Goal: Contribute content: Add original content to the website for others to see

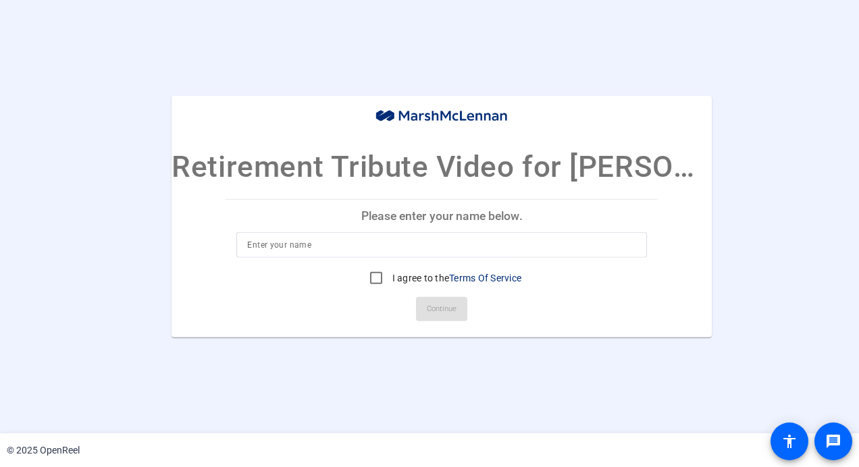
click at [272, 242] on input at bounding box center [441, 245] width 389 height 16
click at [276, 247] on input "[PERSON_NAME]" at bounding box center [441, 245] width 389 height 16
type input "[PERSON_NAME]"
click at [375, 277] on input "I agree to the Terms Of Service" at bounding box center [376, 278] width 27 height 27
checkbox input "true"
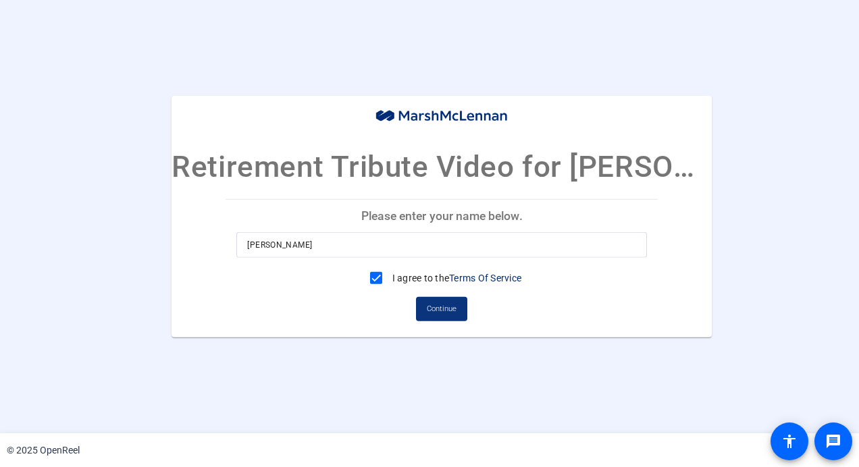
click at [444, 307] on span "Continue" at bounding box center [442, 309] width 30 height 20
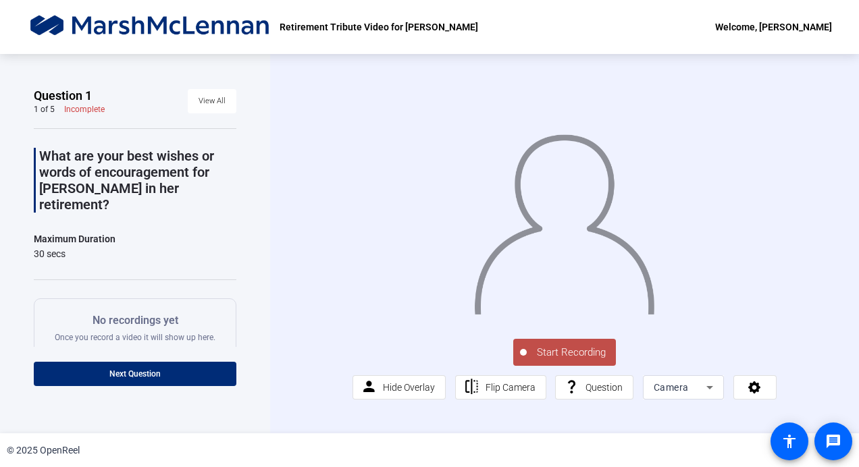
click at [565, 355] on span "Start Recording" at bounding box center [571, 353] width 89 height 16
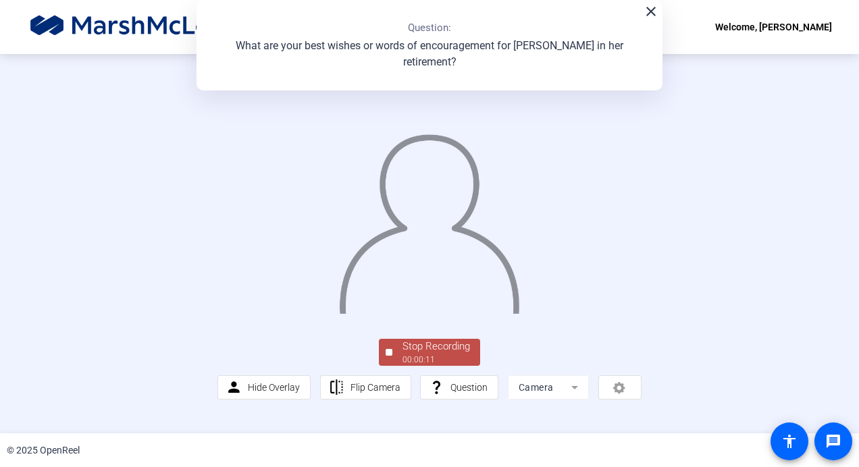
click at [565, 355] on div "Stop Recording 00:00:11 person Hide Overlay flip Flip Camera question_mark Ques…" at bounding box center [428, 367] width 423 height 63
click at [409, 355] on div "Stop Recording" at bounding box center [436, 347] width 68 height 16
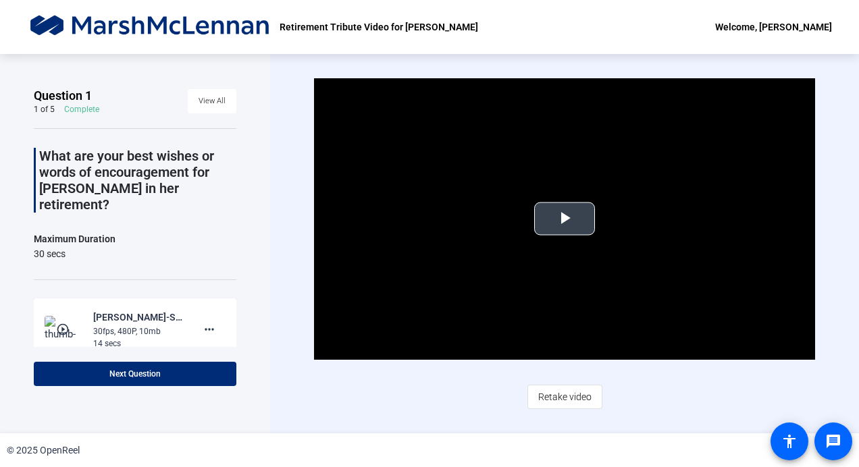
click at [565, 219] on span "Video Player" at bounding box center [565, 219] width 0 height 0
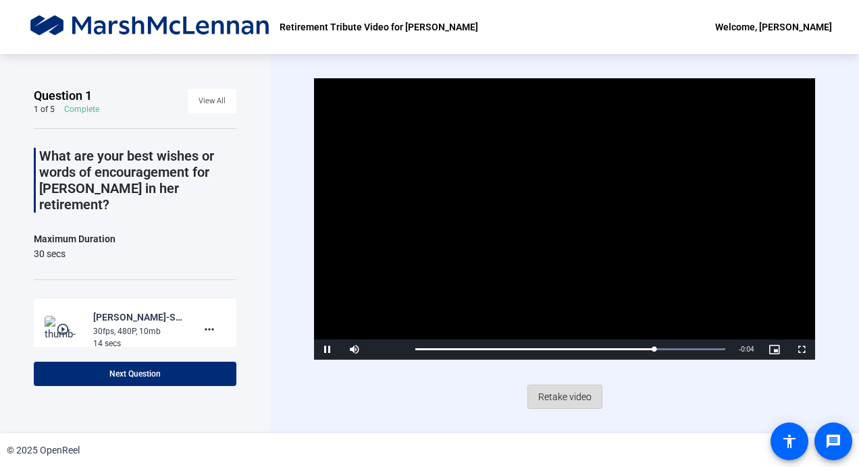
click at [577, 397] on span "Retake video" at bounding box center [564, 397] width 53 height 26
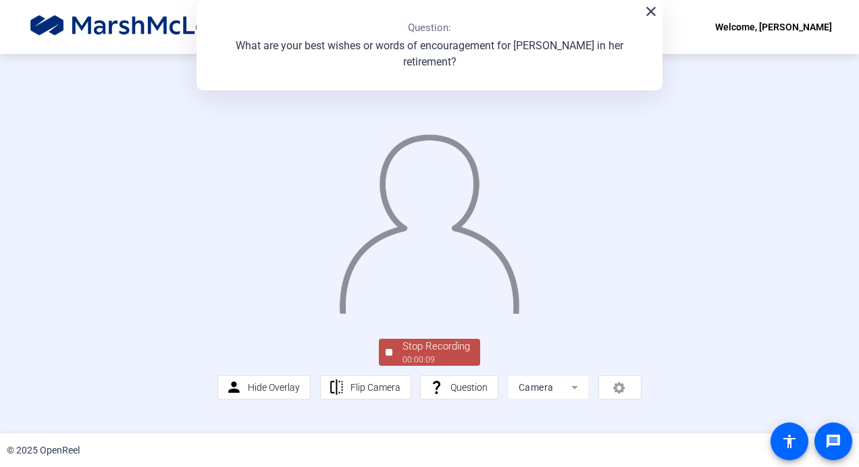
scroll to position [66, 0]
click at [420, 355] on div "Stop Recording" at bounding box center [436, 347] width 68 height 16
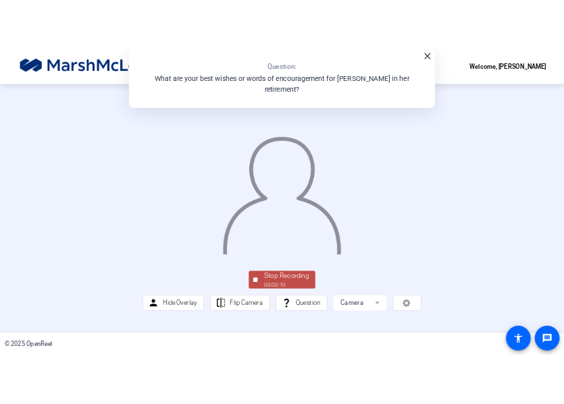
scroll to position [0, 0]
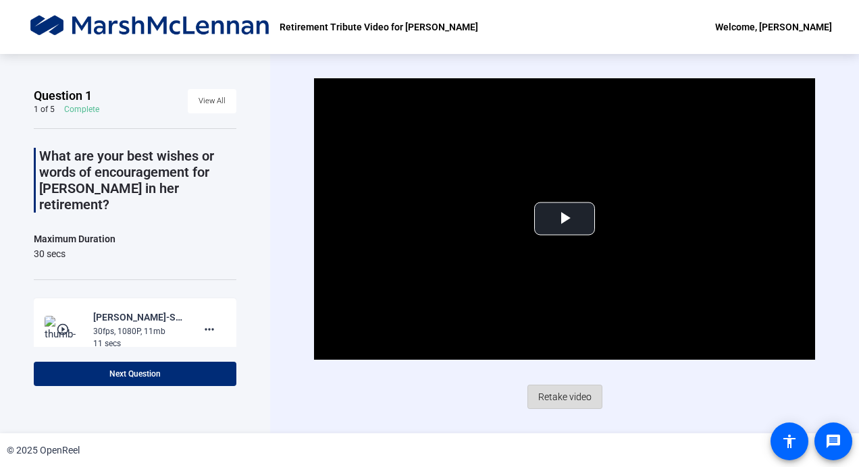
click at [559, 392] on span "Retake video" at bounding box center [564, 397] width 53 height 26
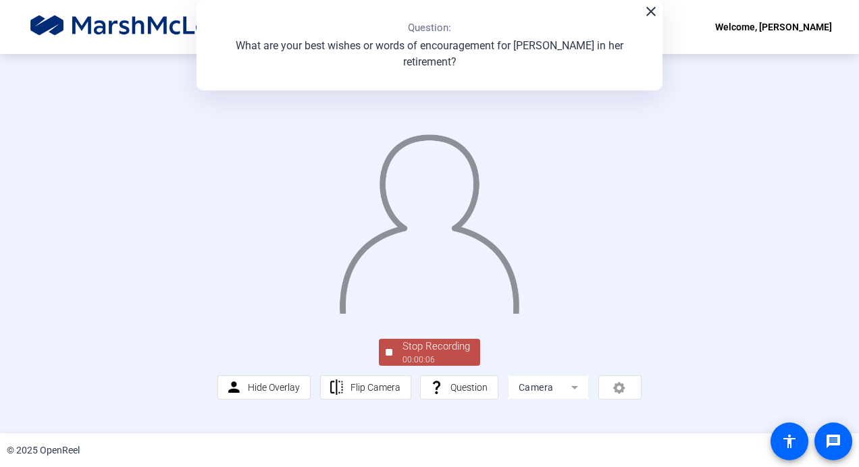
click at [422, 355] on div "Stop Recording" at bounding box center [436, 347] width 68 height 16
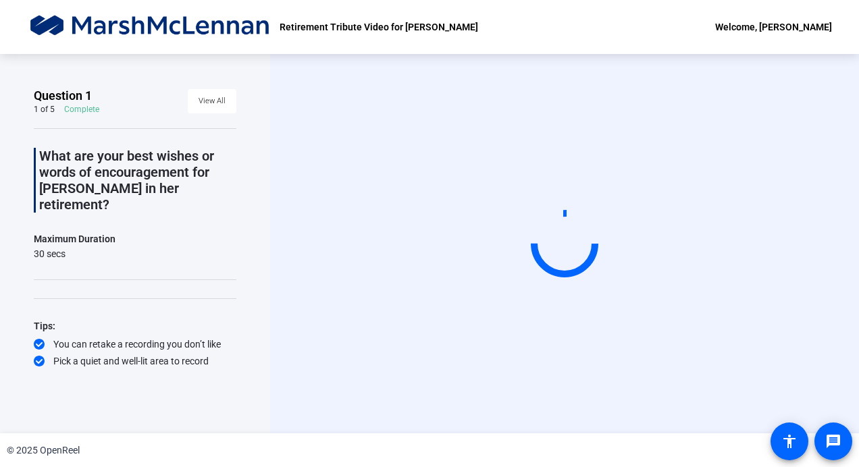
click at [422, 426] on div "Start Recording" at bounding box center [564, 243] width 589 height 379
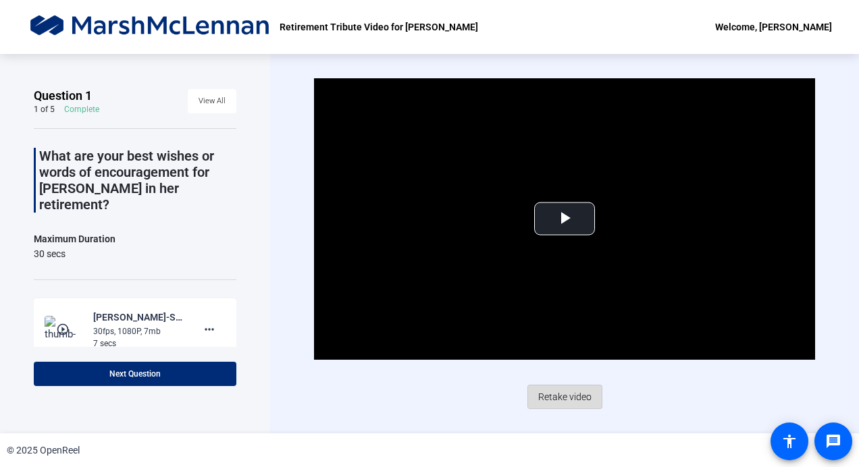
click at [569, 393] on span "Retake video" at bounding box center [564, 397] width 53 height 26
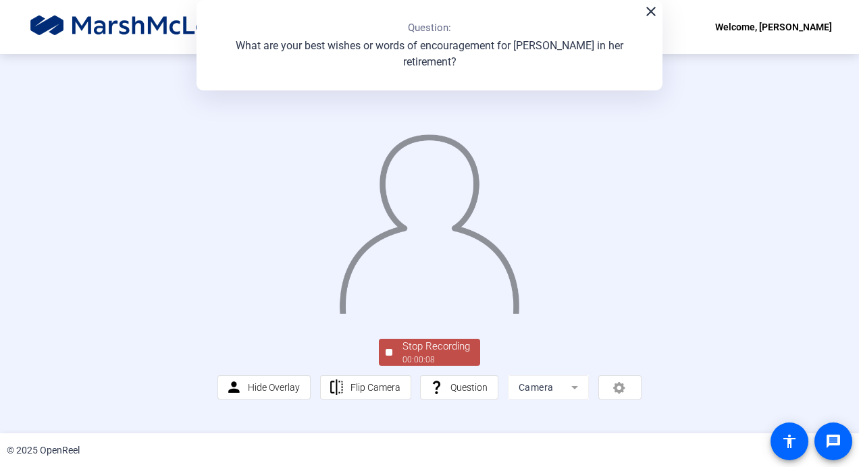
click at [431, 355] on div "Stop Recording" at bounding box center [436, 347] width 68 height 16
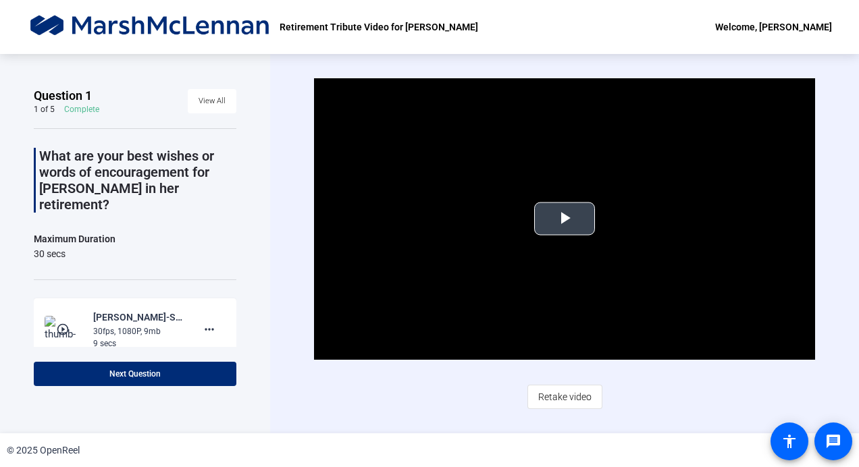
click at [565, 219] on span "Video Player" at bounding box center [565, 219] width 0 height 0
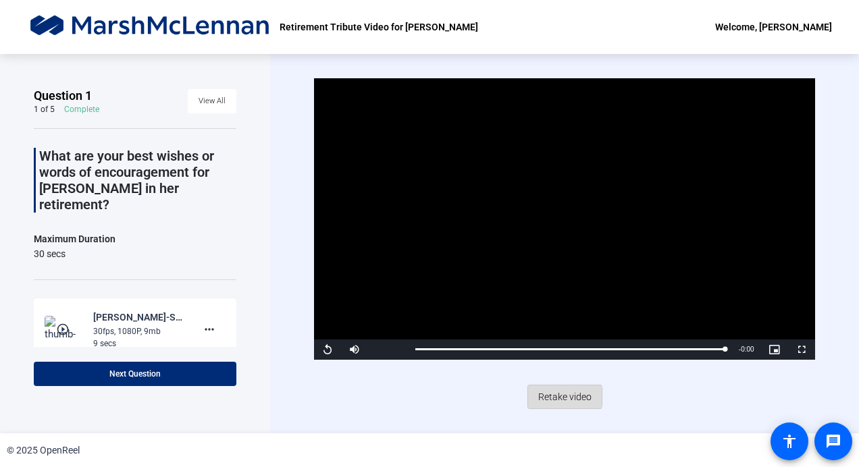
click at [554, 396] on span "Retake video" at bounding box center [564, 397] width 53 height 26
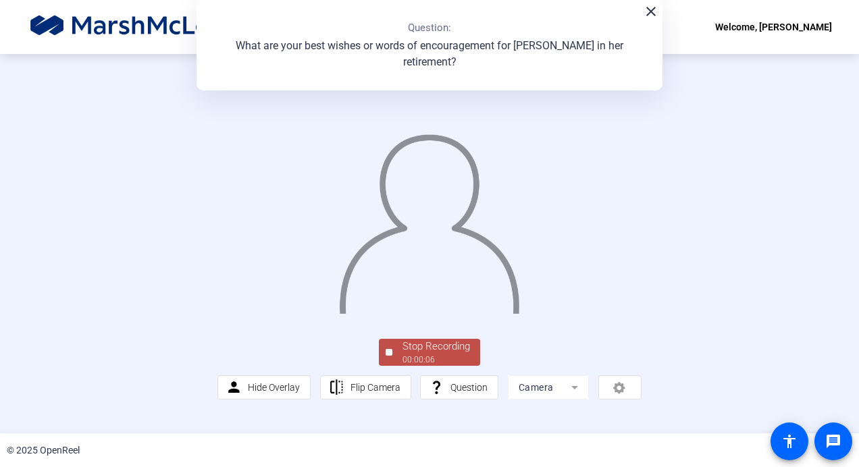
click at [432, 355] on div "Stop Recording" at bounding box center [436, 347] width 68 height 16
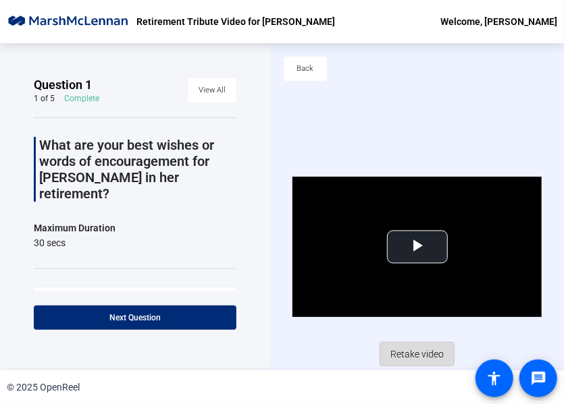
click at [402, 352] on span "Retake video" at bounding box center [416, 355] width 53 height 26
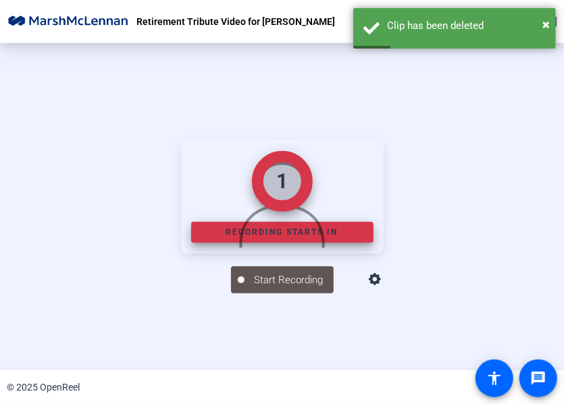
scroll to position [152, 0]
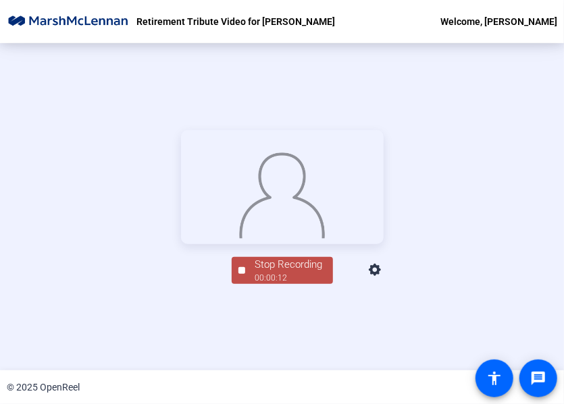
click at [277, 273] on div "Stop Recording" at bounding box center [289, 265] width 68 height 16
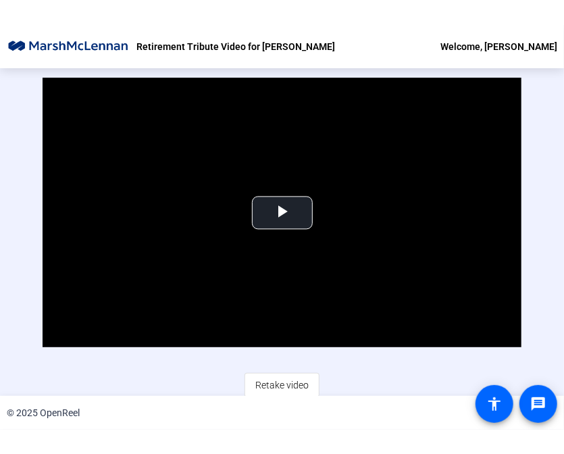
scroll to position [65, 0]
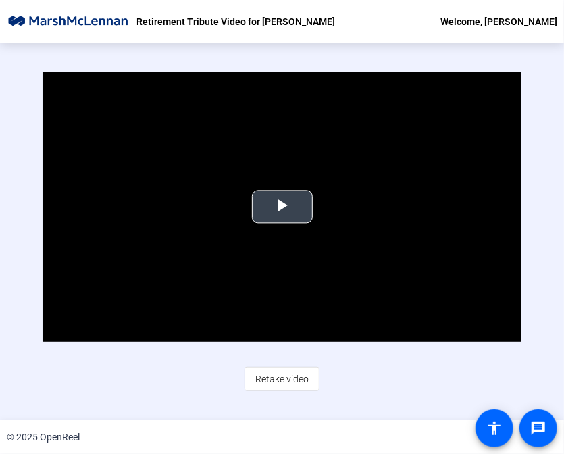
click at [282, 207] on span "Video Player" at bounding box center [282, 207] width 0 height 0
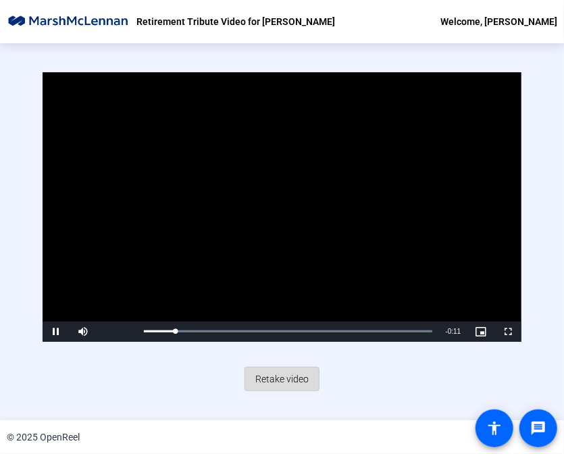
click at [279, 378] on span "Retake video" at bounding box center [281, 379] width 53 height 26
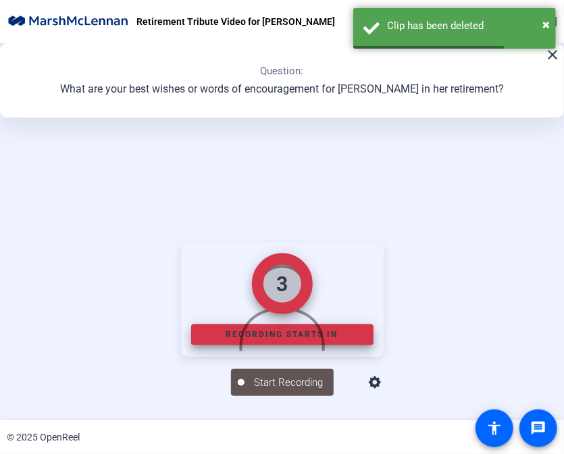
scroll to position [152, 0]
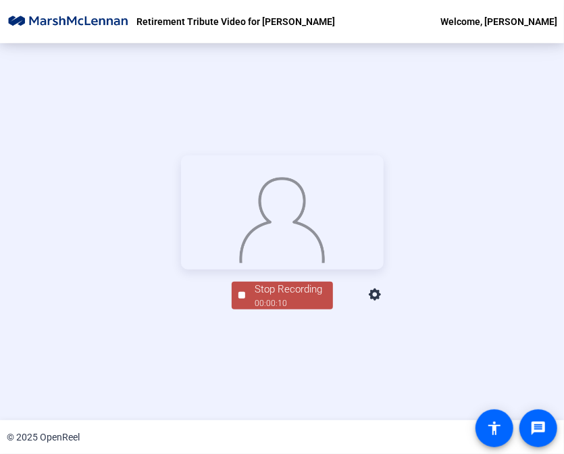
click at [284, 309] on div "00:00:10" at bounding box center [289, 303] width 68 height 12
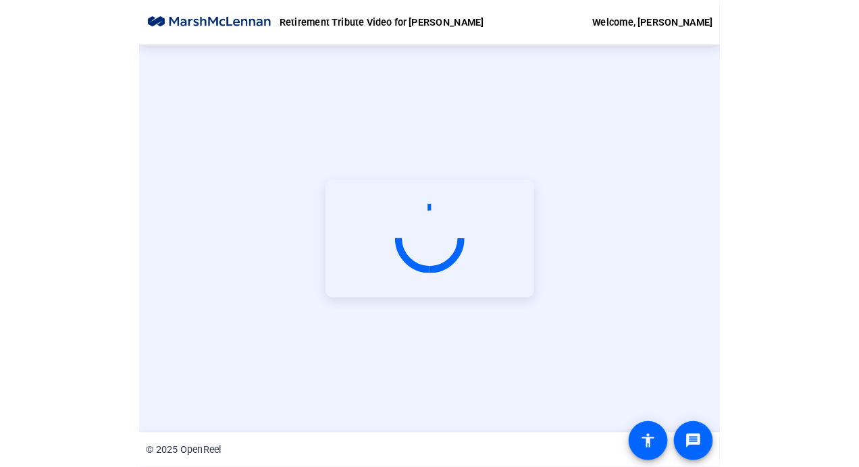
scroll to position [59, 0]
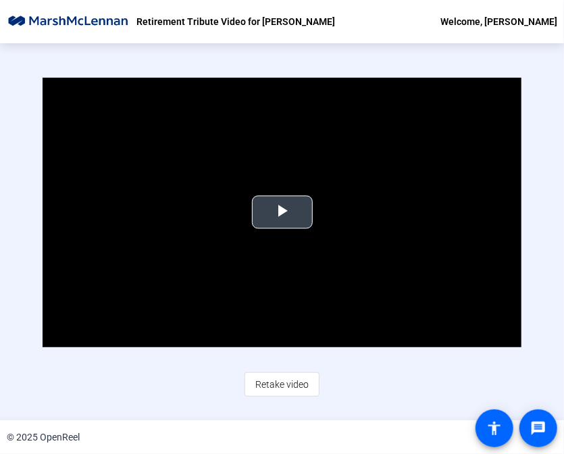
click at [282, 212] on span "Video Player" at bounding box center [282, 212] width 0 height 0
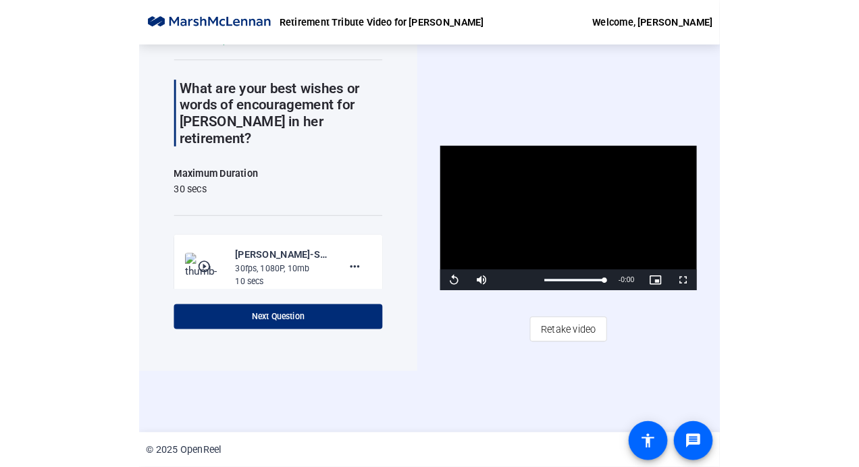
scroll to position [0, 0]
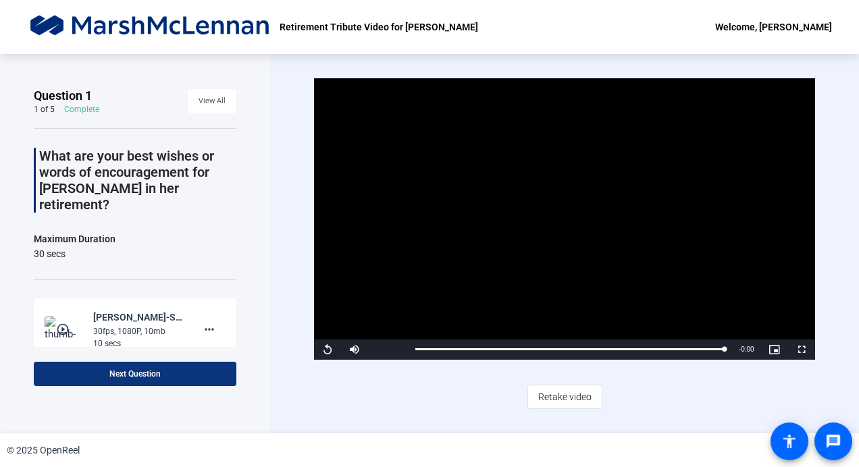
click at [124, 375] on span "Next Question" at bounding box center [134, 373] width 51 height 9
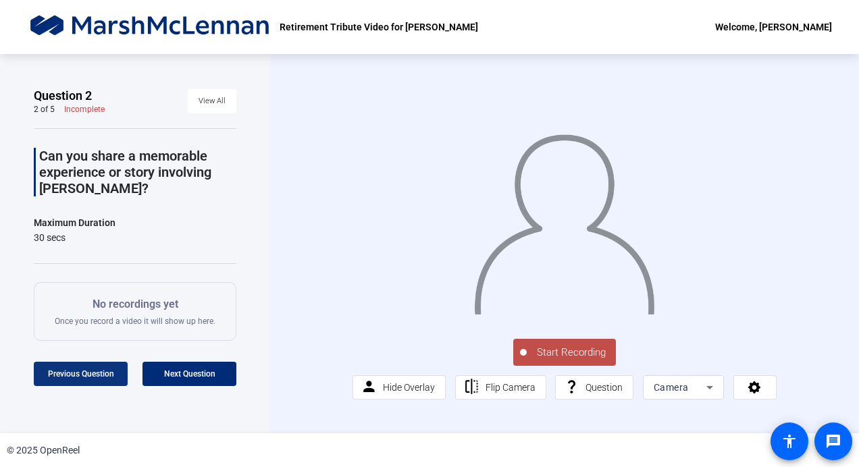
click at [69, 375] on span "Previous Question" at bounding box center [81, 373] width 66 height 9
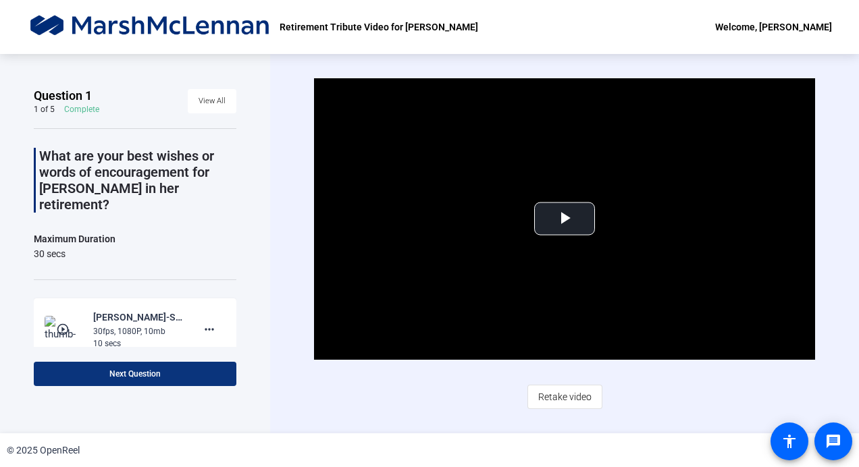
click at [154, 375] on span "Next Question" at bounding box center [134, 373] width 51 height 9
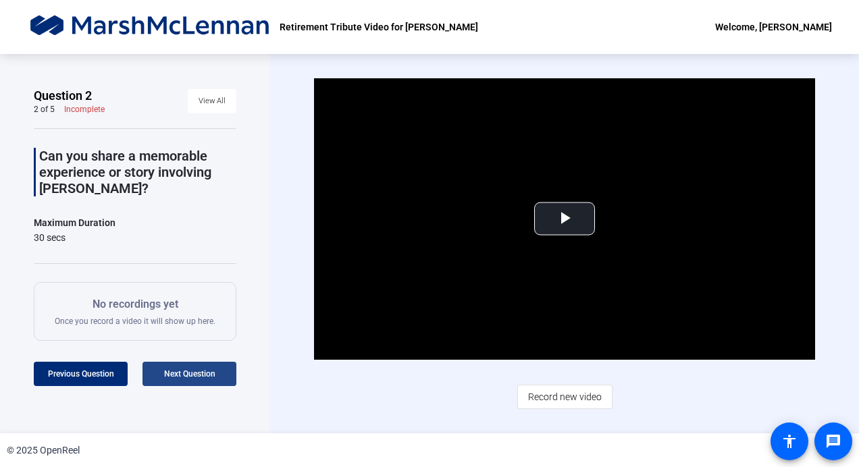
click at [154, 375] on span at bounding box center [189, 374] width 94 height 32
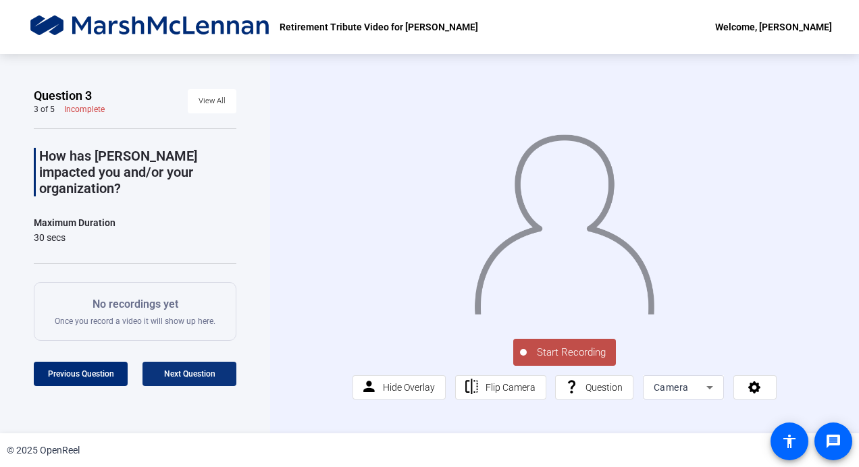
click at [154, 375] on span at bounding box center [189, 374] width 94 height 32
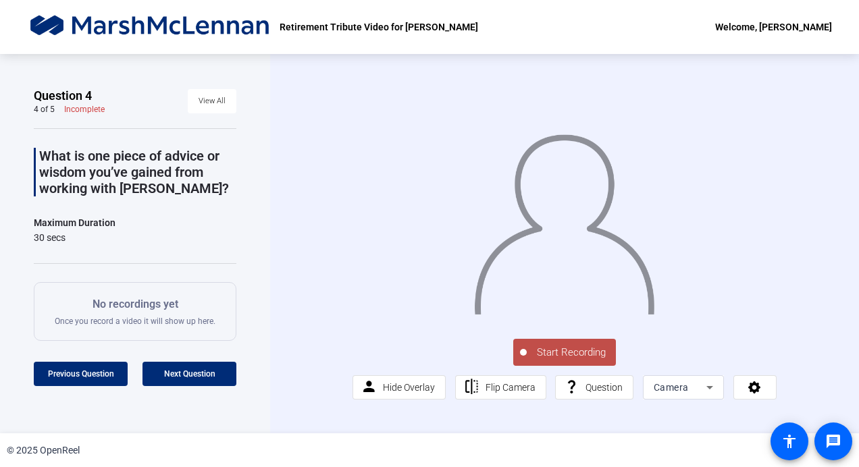
click at [558, 361] on span "Start Recording" at bounding box center [571, 353] width 89 height 16
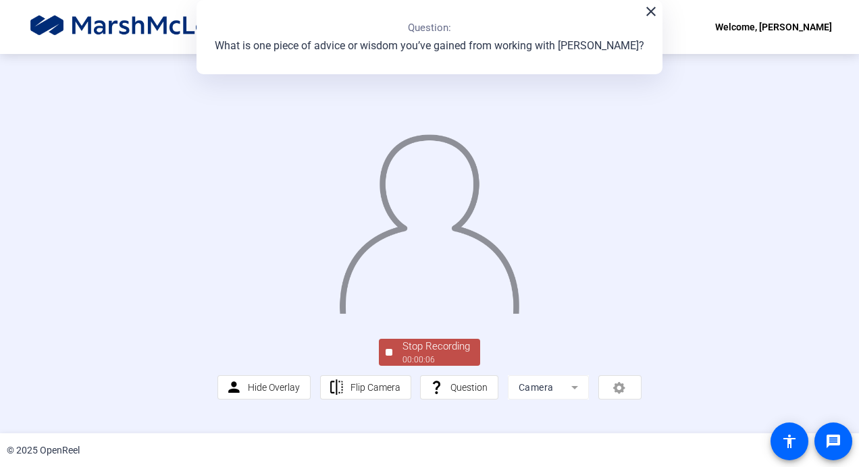
click at [409, 355] on div "Stop Recording" at bounding box center [436, 347] width 68 height 16
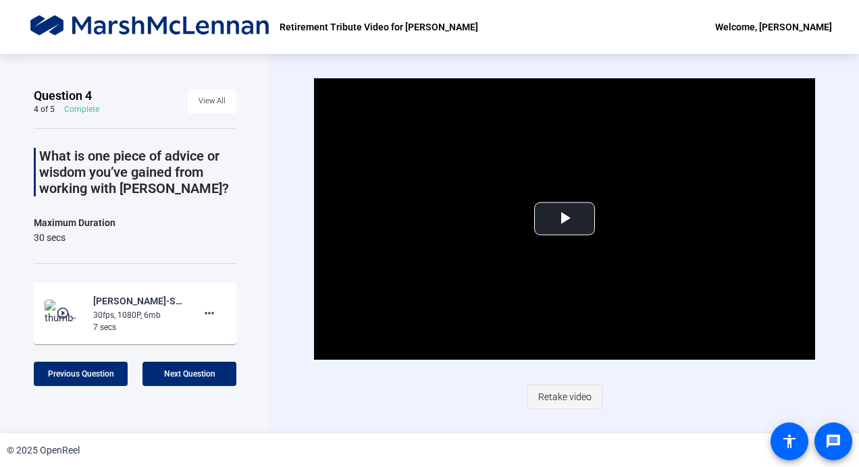
click at [562, 395] on span "Retake video" at bounding box center [564, 397] width 53 height 26
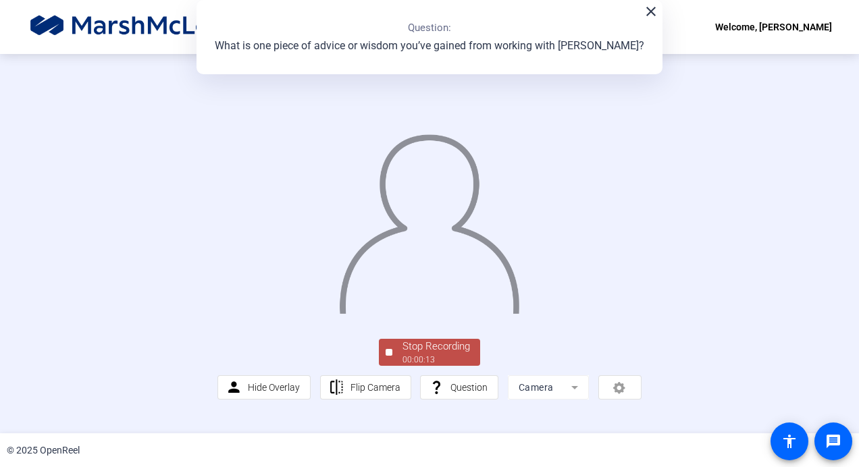
click at [446, 355] on div "Stop Recording" at bounding box center [436, 347] width 68 height 16
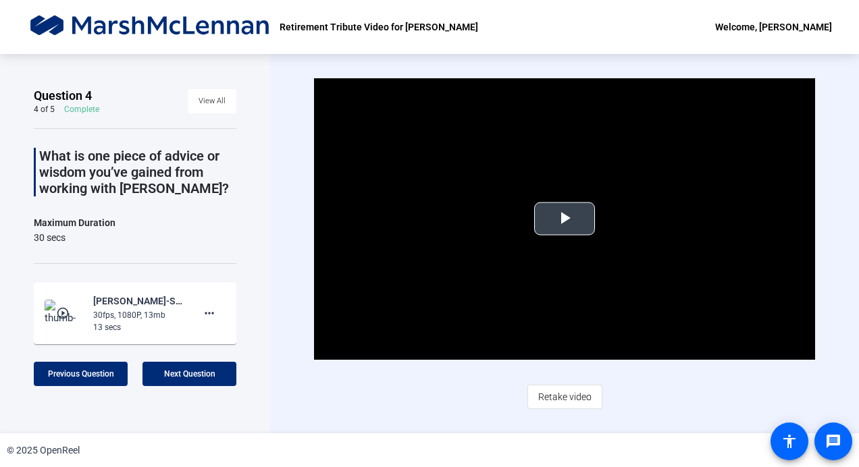
click at [565, 219] on span "Video Player" at bounding box center [565, 219] width 0 height 0
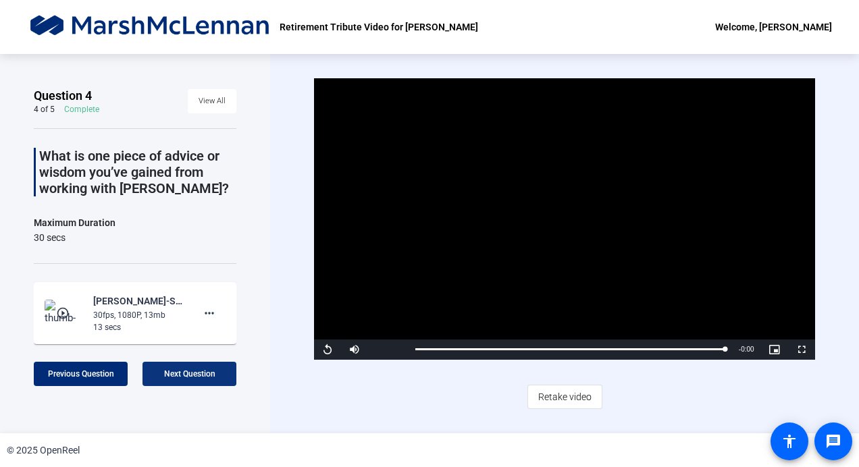
click at [187, 372] on span "Next Question" at bounding box center [189, 373] width 51 height 9
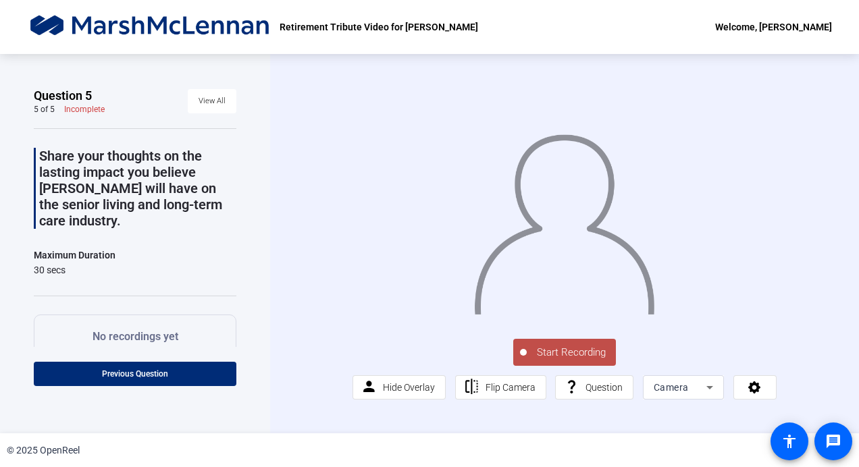
scroll to position [1, 0]
click at [102, 373] on span "Previous Question" at bounding box center [135, 373] width 66 height 9
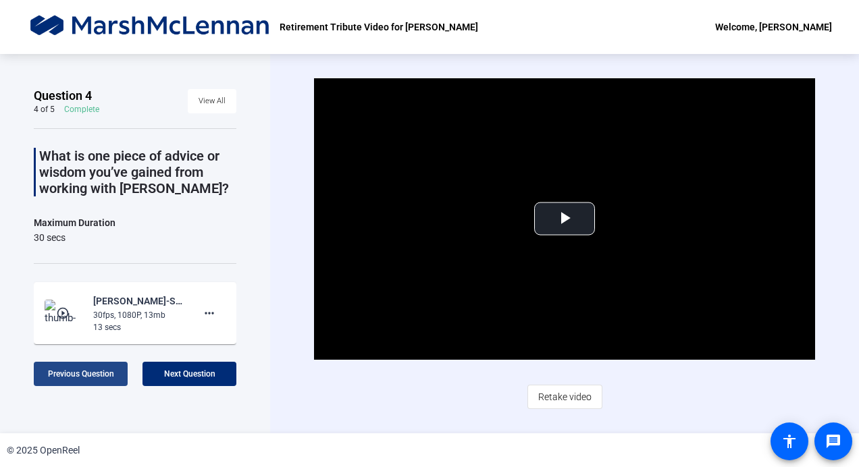
scroll to position [0, 0]
click at [101, 373] on span "Previous Question" at bounding box center [81, 373] width 66 height 9
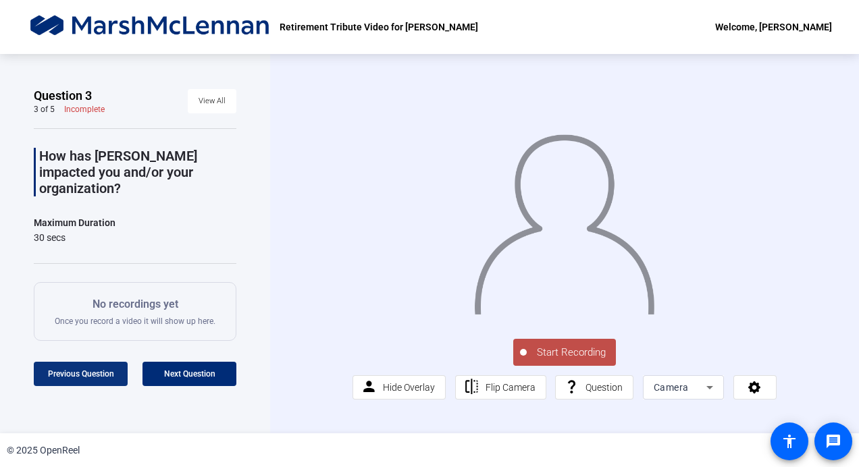
click at [101, 373] on span "Previous Question" at bounding box center [81, 373] width 66 height 9
click at [544, 361] on span "Start Recording" at bounding box center [571, 353] width 89 height 16
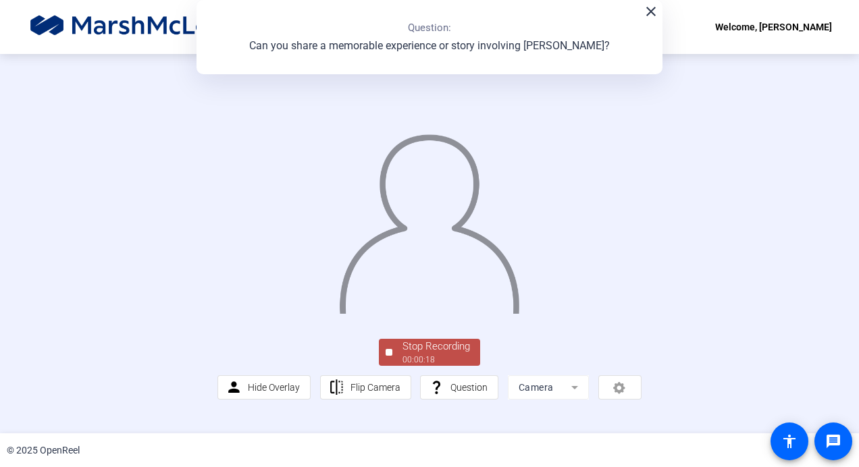
click at [463, 355] on div "Stop Recording" at bounding box center [436, 347] width 68 height 16
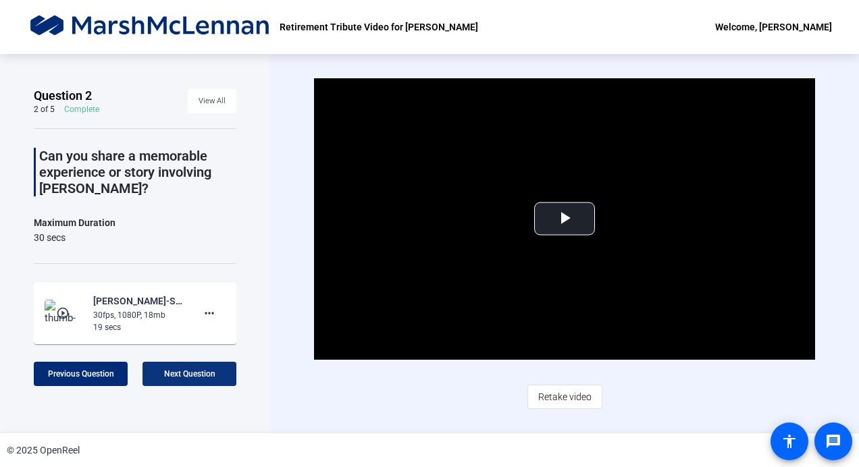
click at [186, 375] on span "Next Question" at bounding box center [189, 373] width 51 height 9
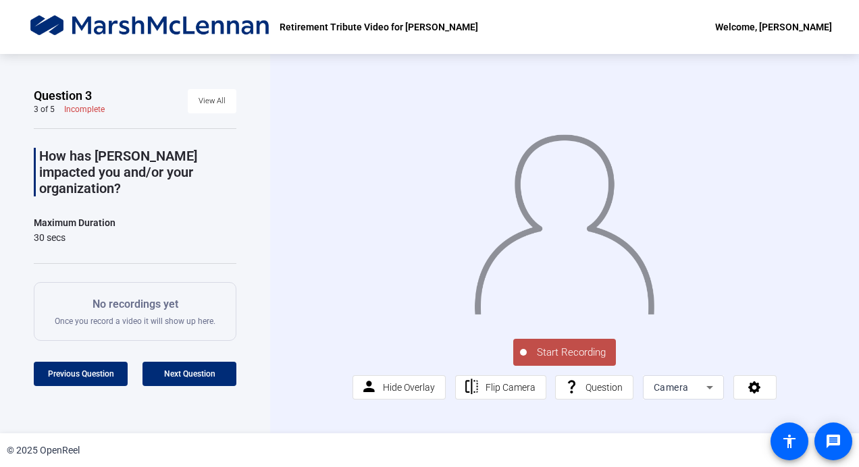
click at [561, 361] on span "Start Recording" at bounding box center [571, 353] width 89 height 16
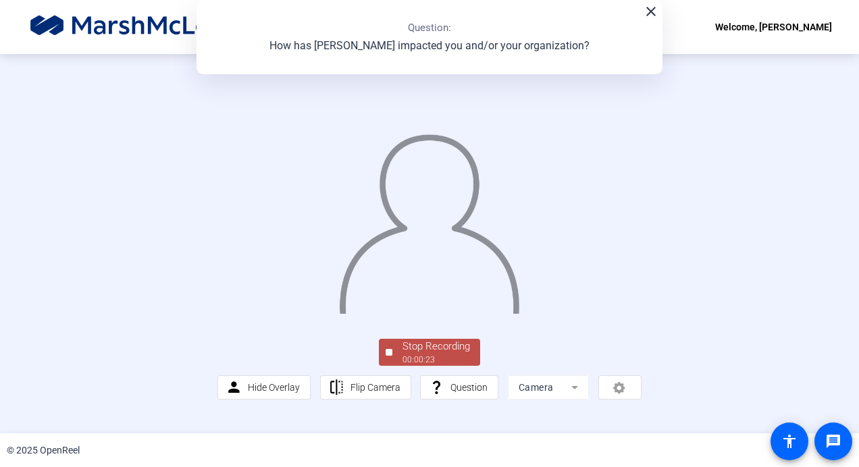
click at [402, 355] on div "Stop Recording" at bounding box center [436, 347] width 68 height 16
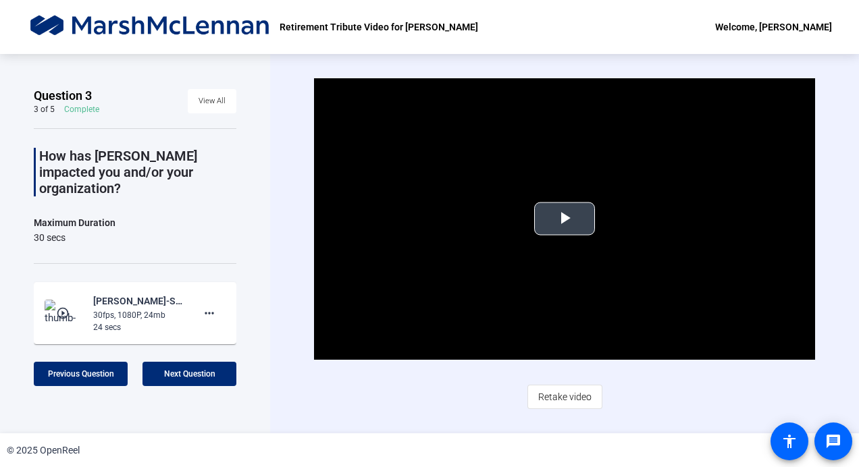
click at [565, 219] on span "Video Player" at bounding box center [565, 219] width 0 height 0
click at [195, 373] on span "Next Question" at bounding box center [189, 373] width 51 height 9
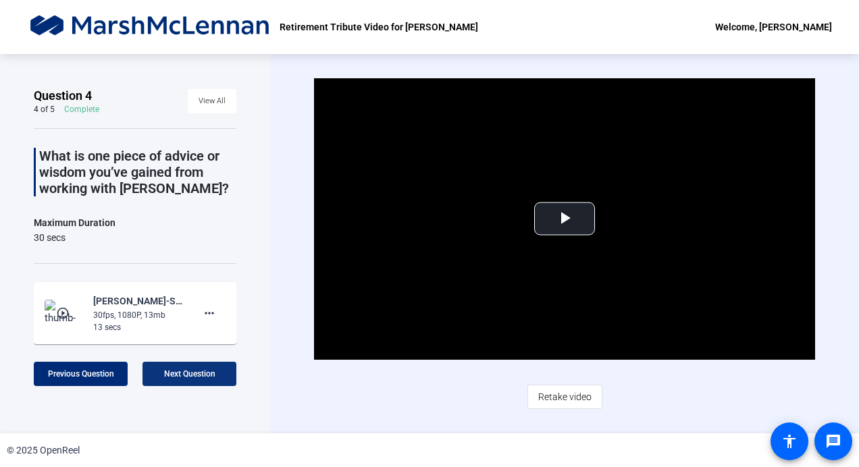
click at [195, 373] on span "Next Question" at bounding box center [189, 373] width 51 height 9
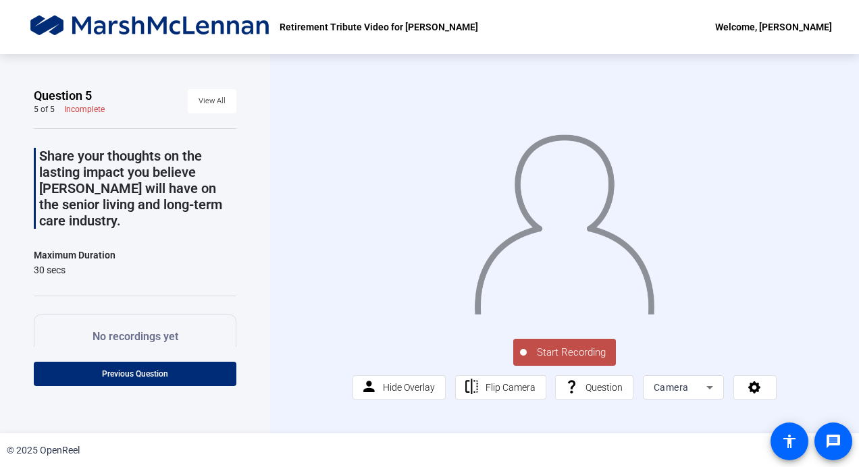
click at [559, 361] on span "Start Recording" at bounding box center [571, 353] width 89 height 16
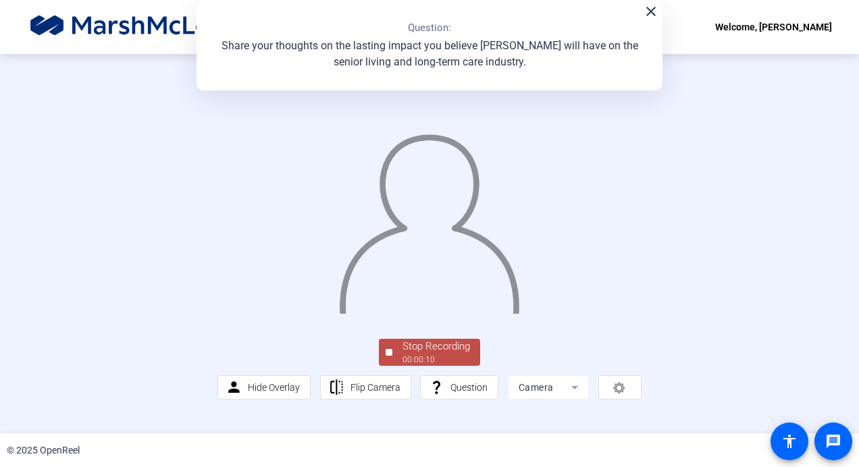
click at [450, 355] on div "Stop Recording" at bounding box center [436, 347] width 68 height 16
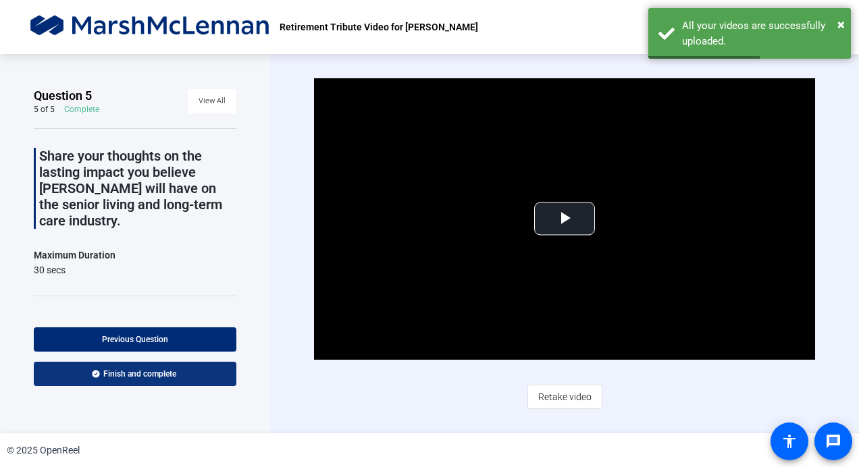
click at [153, 378] on span "Finish and complete" at bounding box center [139, 374] width 73 height 11
